Goal: Find specific fact: Find specific page/section

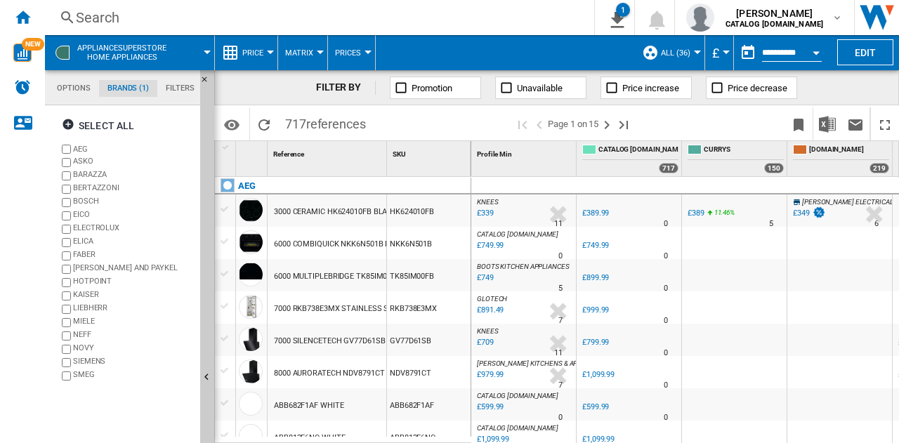
click at [194, 17] on div "Search" at bounding box center [317, 18] width 482 height 20
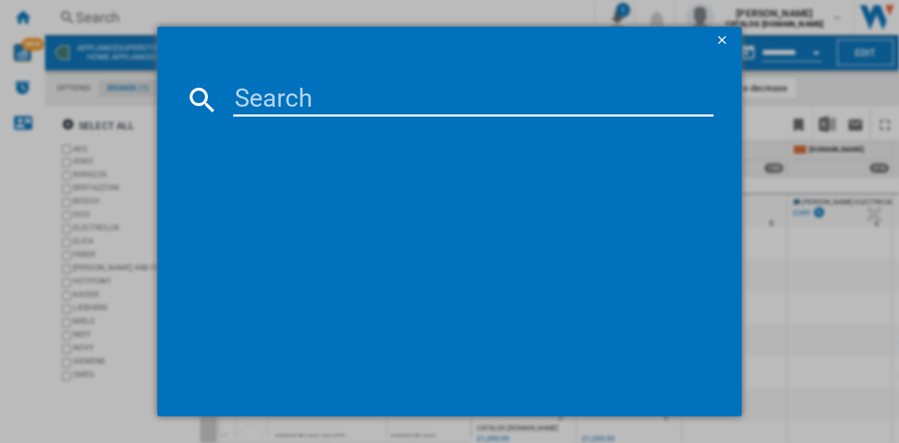
click at [285, 95] on input at bounding box center [473, 100] width 481 height 34
type input "tr818"
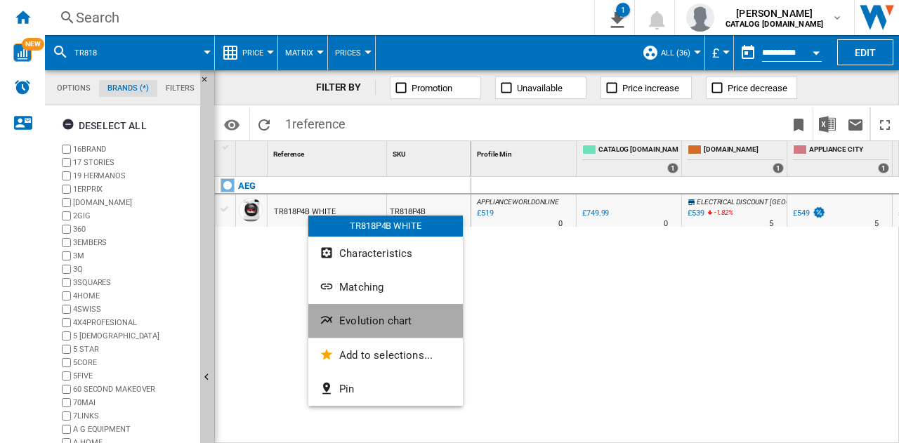
click at [388, 326] on span "Evolution chart" at bounding box center [375, 321] width 72 height 13
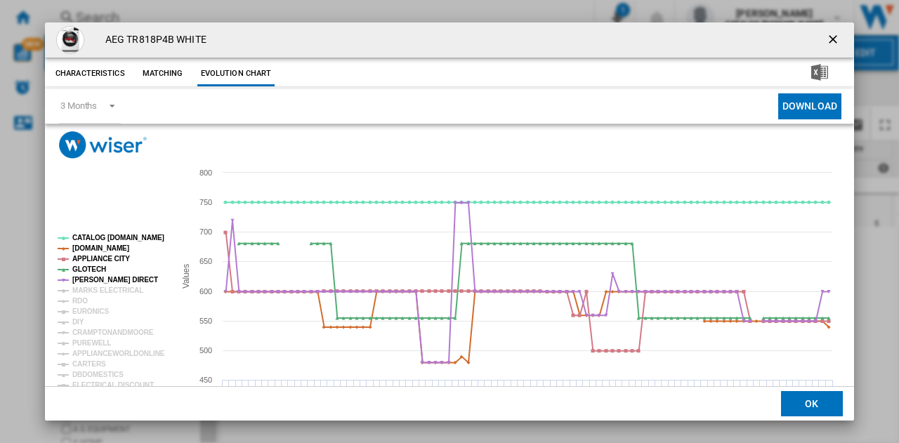
scroll to position [53, 0]
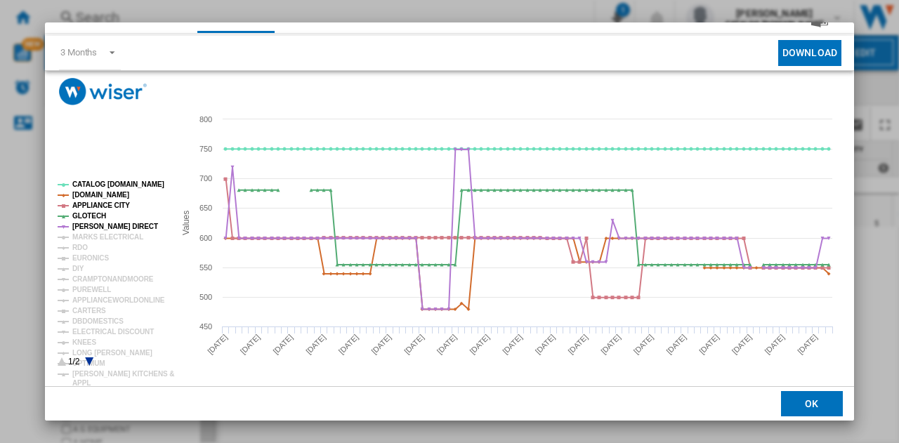
click at [89, 362] on icon "Product popup" at bounding box center [89, 362] width 8 height 8
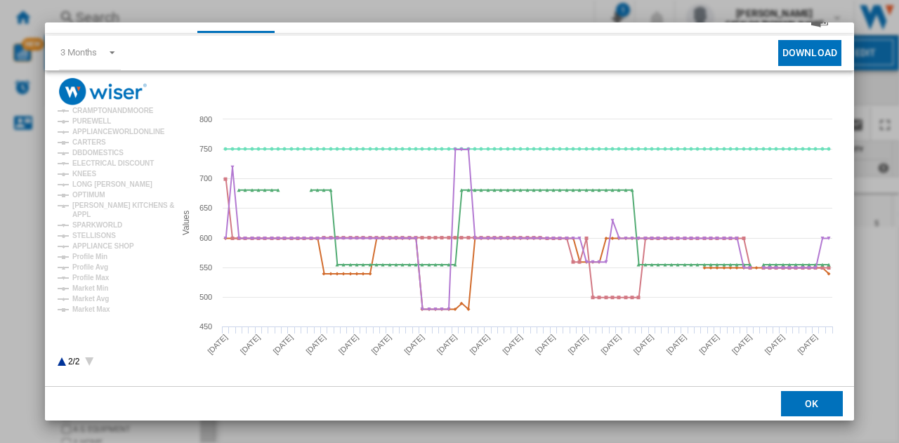
click at [61, 363] on icon "Product popup" at bounding box center [62, 362] width 8 height 8
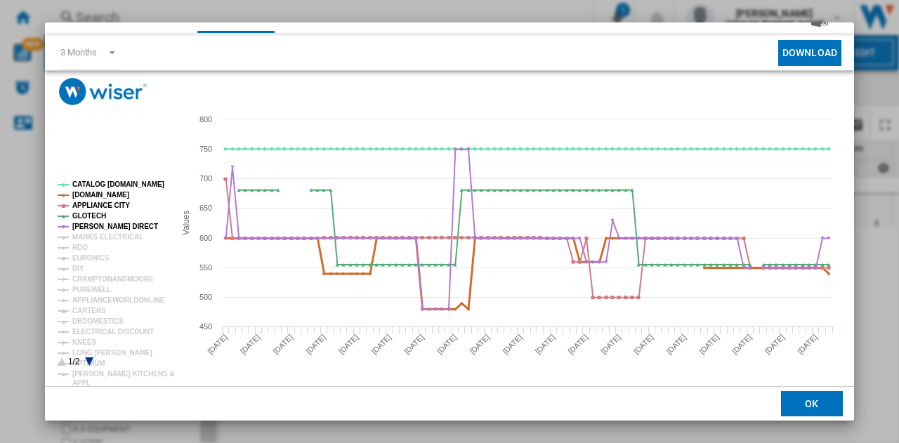
click at [92, 195] on tspan "[DOMAIN_NAME]" at bounding box center [100, 195] width 57 height 8
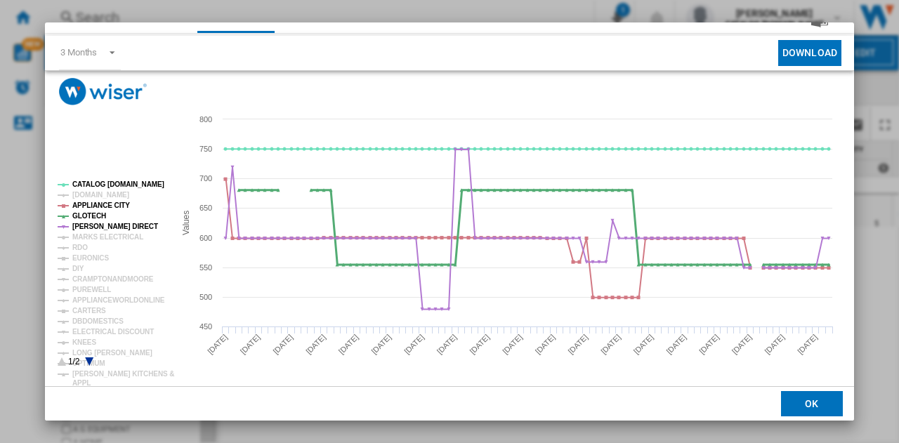
click at [87, 218] on tspan "GLOTECH" at bounding box center [89, 216] width 34 height 8
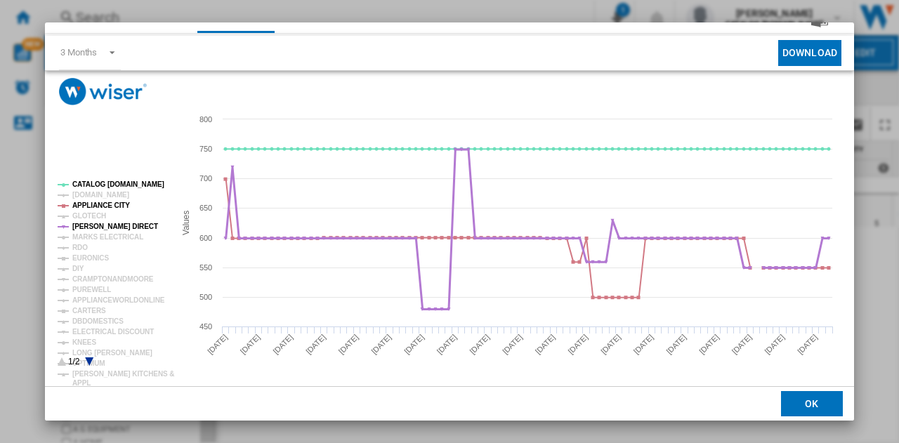
click at [84, 227] on tspan "[PERSON_NAME] DIRECT" at bounding box center [115, 227] width 86 height 8
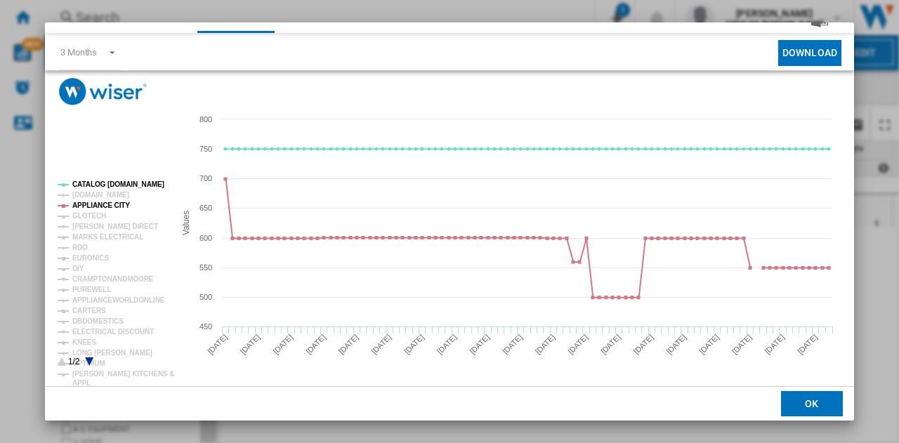
click at [89, 360] on icon "Product popup" at bounding box center [89, 362] width 8 height 8
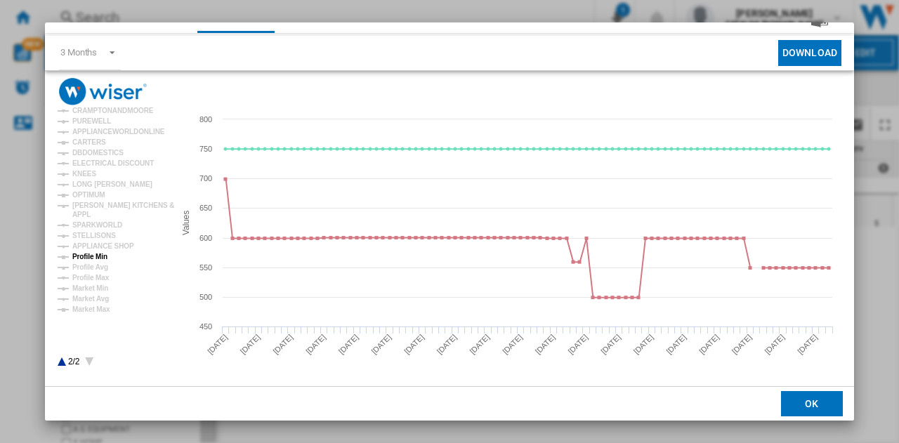
click at [93, 254] on tspan "Profile Min" at bounding box center [89, 257] width 35 height 8
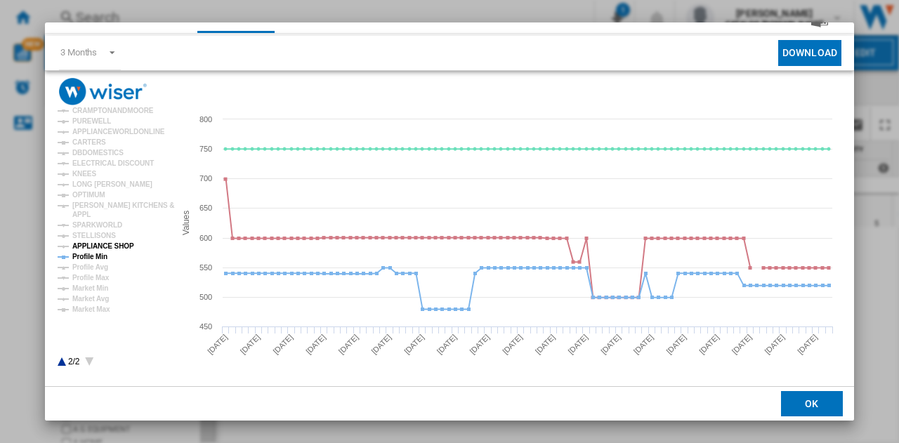
click at [98, 246] on tspan "APPLIANCE SHOP" at bounding box center [103, 246] width 62 height 8
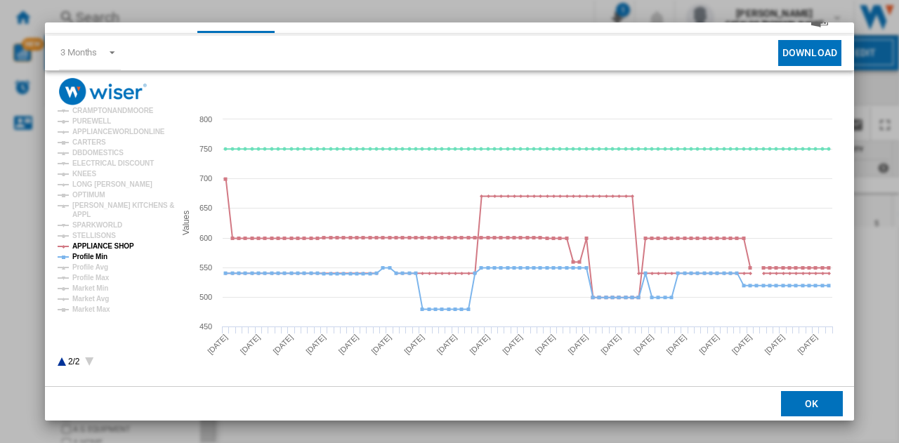
click at [98, 246] on tspan "APPLIANCE SHOP" at bounding box center [103, 246] width 62 height 8
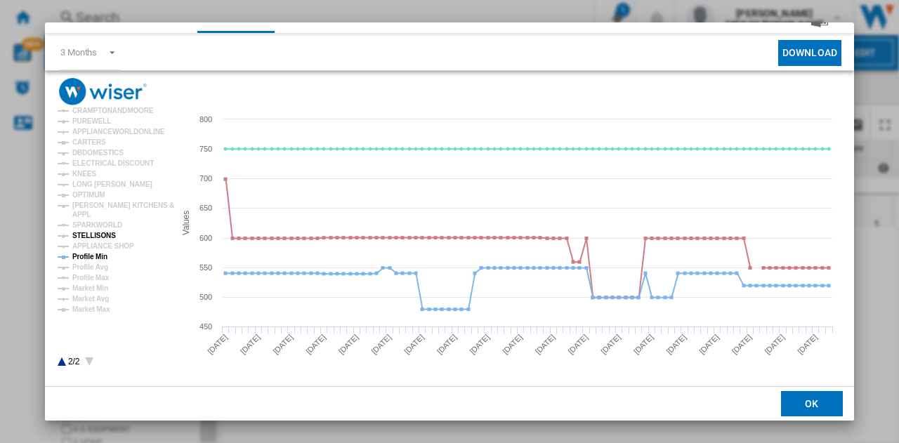
click at [100, 232] on tspan "STELLISONS" at bounding box center [94, 236] width 44 height 8
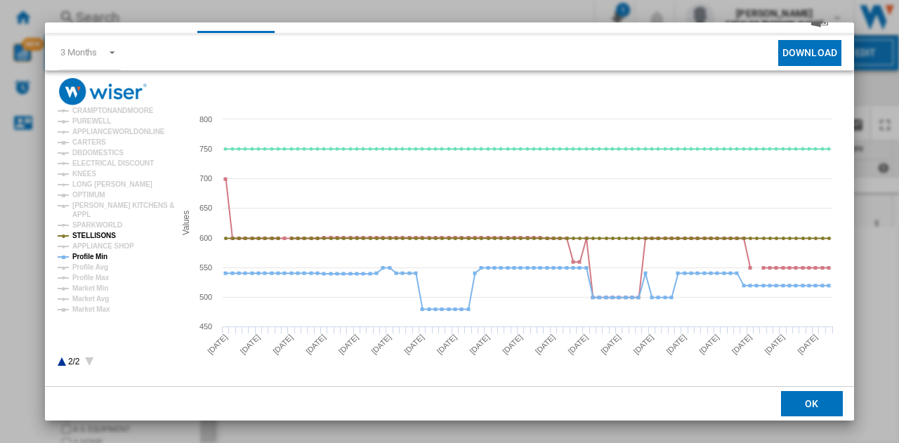
click at [100, 232] on tspan "STELLISONS" at bounding box center [94, 236] width 44 height 8
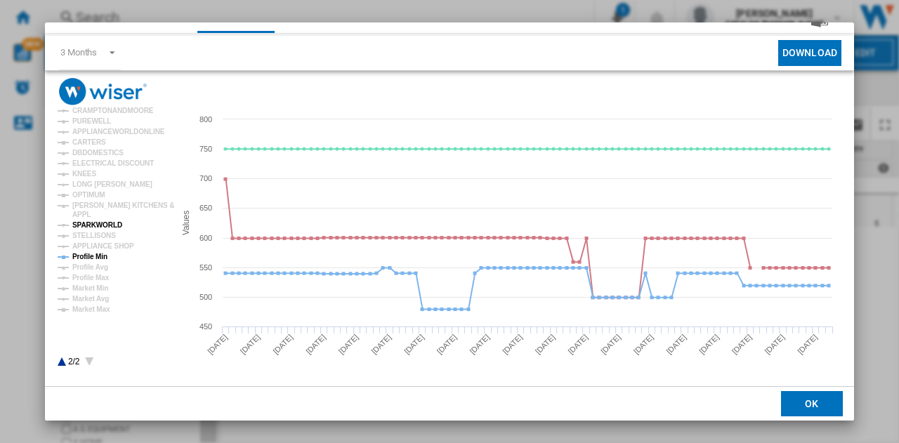
click at [97, 221] on tspan "SPARKWORLD" at bounding box center [97, 225] width 50 height 8
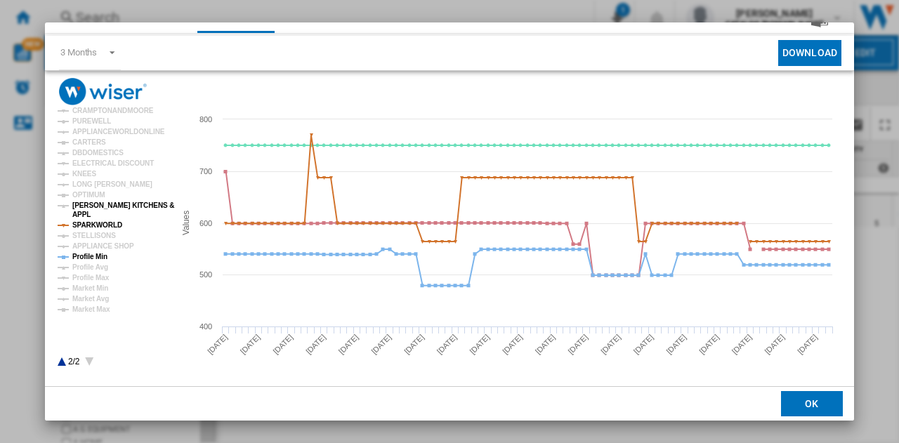
click at [83, 216] on tspan "APPL" at bounding box center [81, 215] width 18 height 8
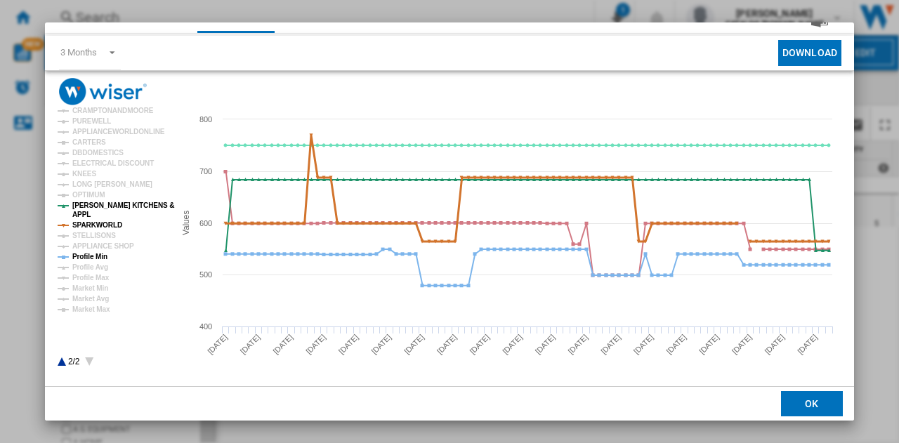
click at [102, 223] on tspan "SPARKWORLD" at bounding box center [97, 225] width 50 height 8
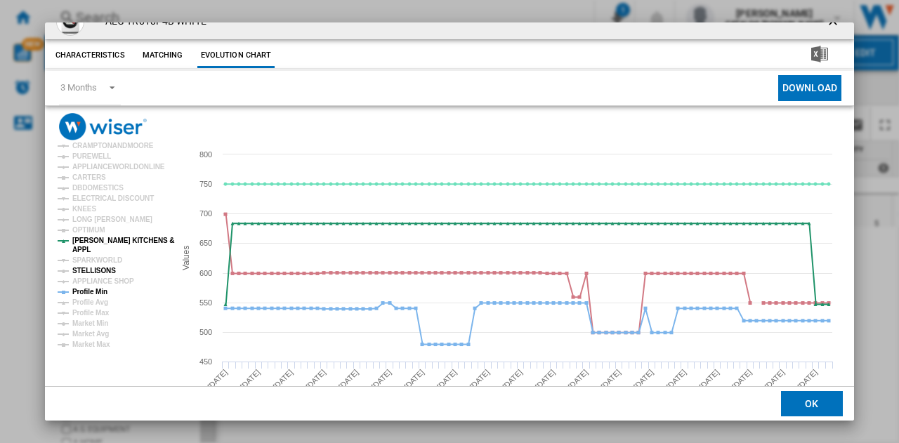
scroll to position [0, 0]
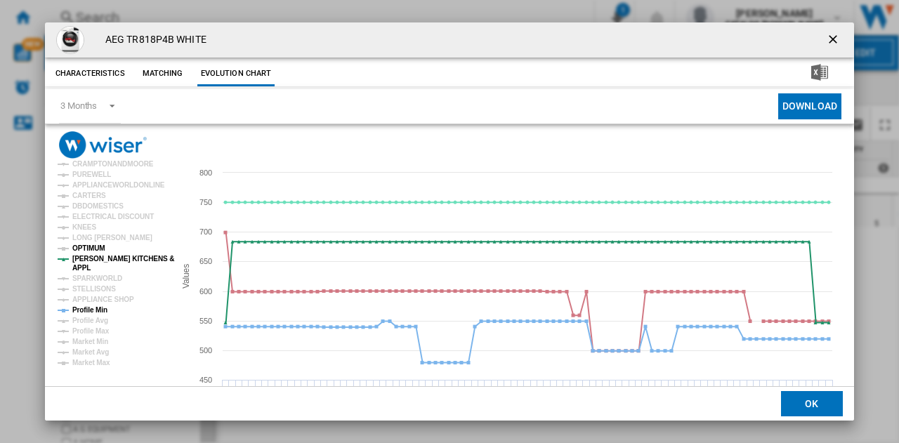
click at [91, 247] on tspan "OPTIMUM" at bounding box center [88, 249] width 33 height 8
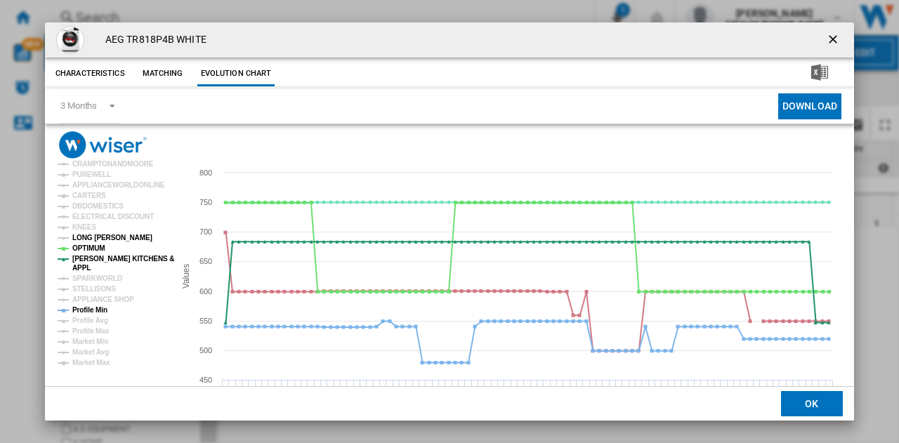
click at [91, 239] on tspan "LONG [PERSON_NAME]" at bounding box center [112, 238] width 80 height 8
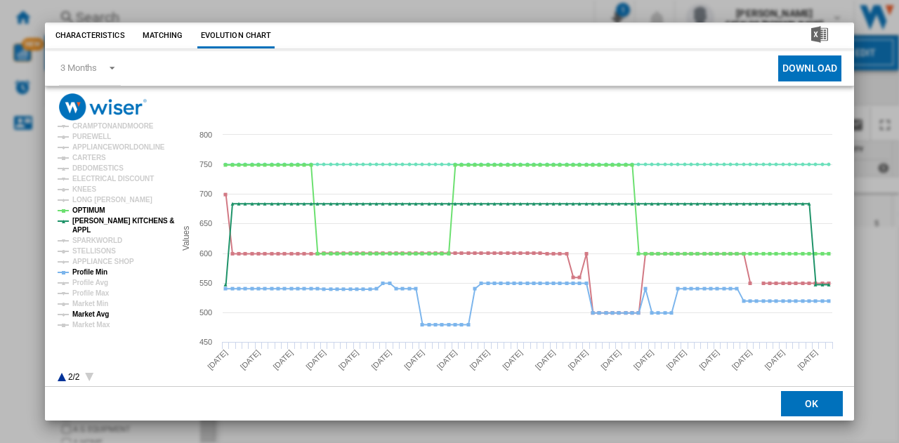
scroll to position [53, 0]
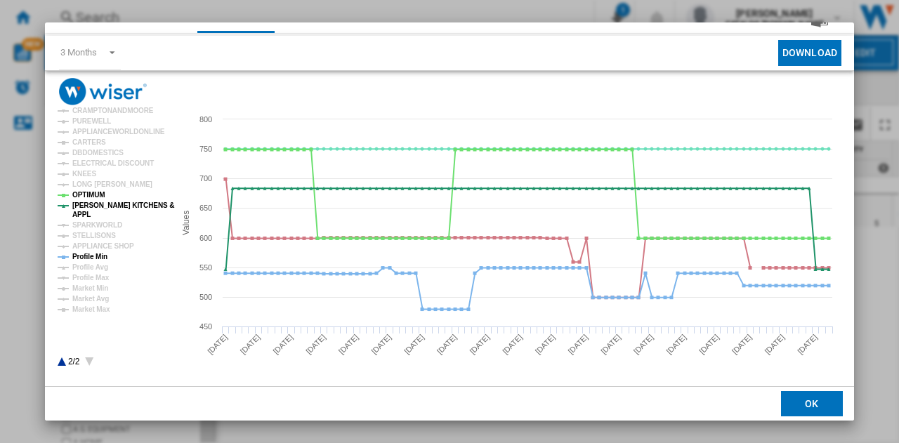
click at [63, 365] on icon "Product popup" at bounding box center [62, 362] width 8 height 8
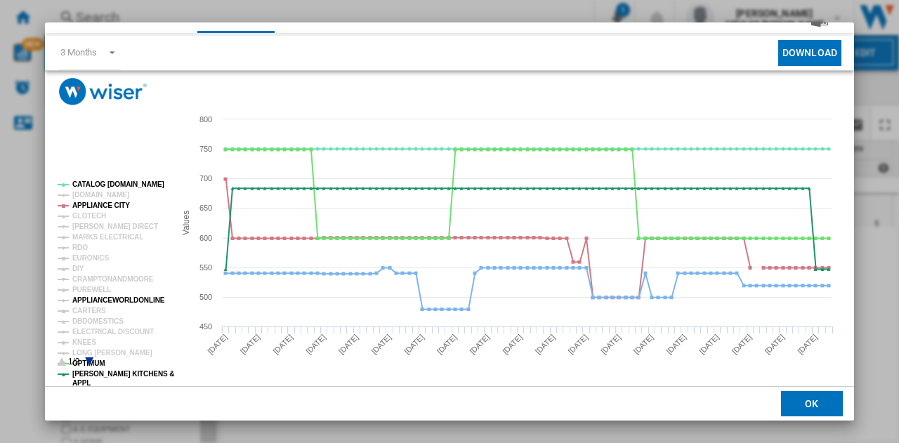
click at [108, 300] on tspan "APPLIANCEWORLDONLINE" at bounding box center [118, 301] width 93 height 8
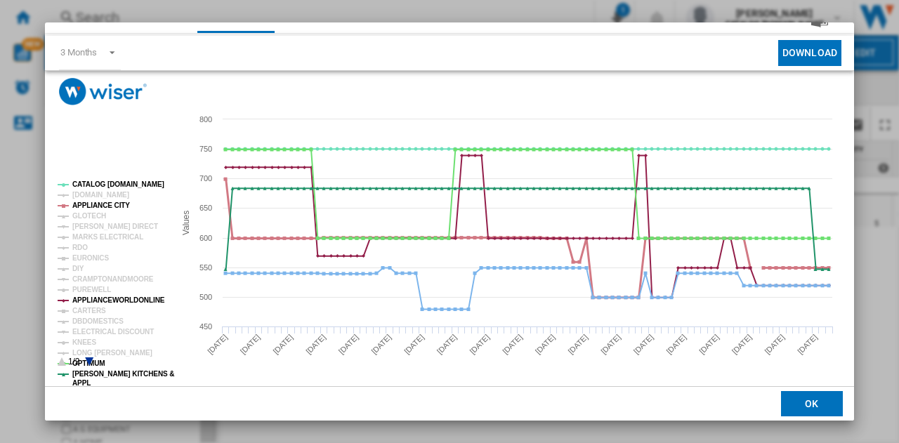
click at [96, 202] on tspan "APPLIANCE CITY" at bounding box center [101, 206] width 58 height 8
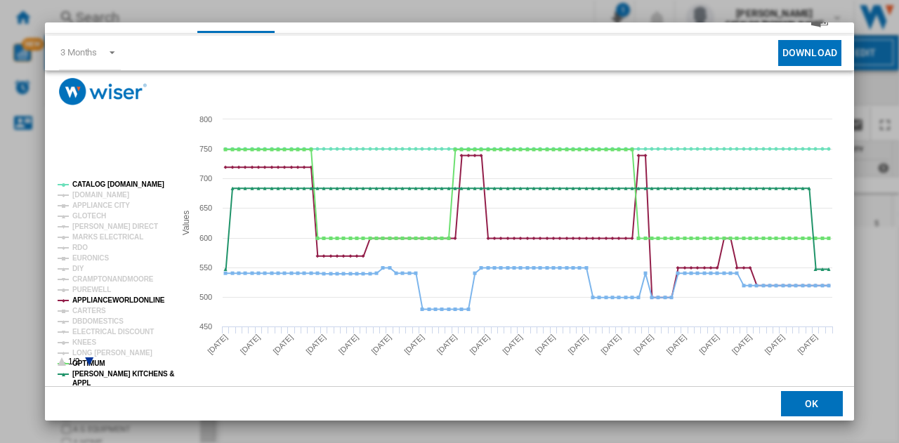
click at [96, 202] on tspan "APPLIANCE CITY" at bounding box center [101, 206] width 58 height 8
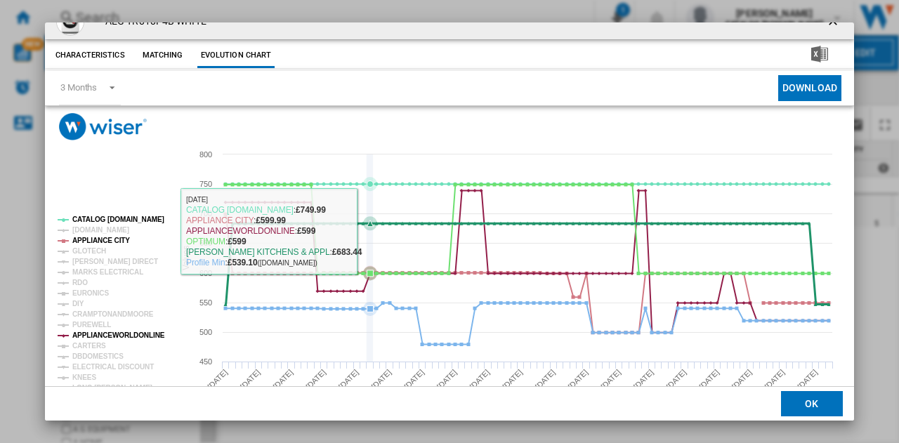
scroll to position [0, 0]
